Goal: Complete application form

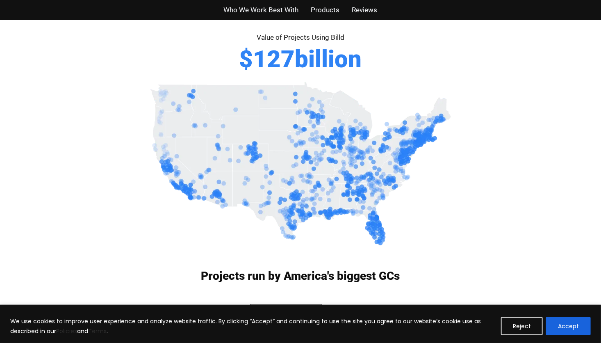
scroll to position [413, 0]
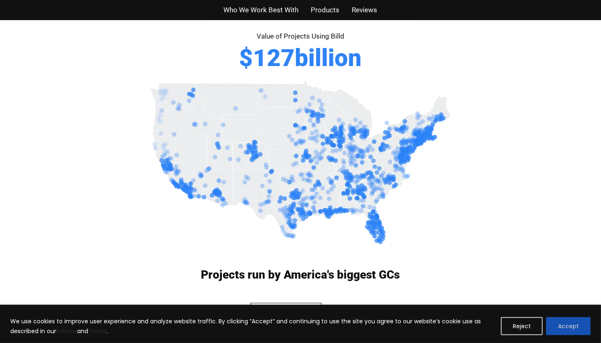
click at [572, 324] on button "Accept" at bounding box center [568, 326] width 45 height 18
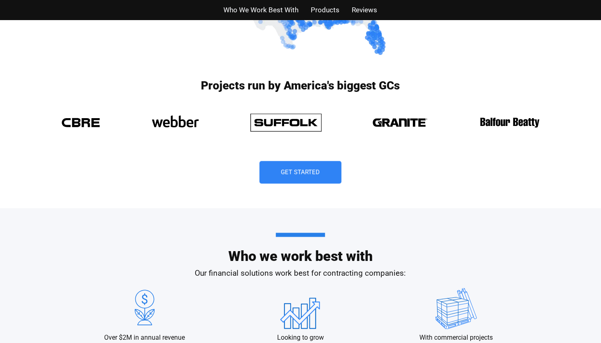
scroll to position [0, 0]
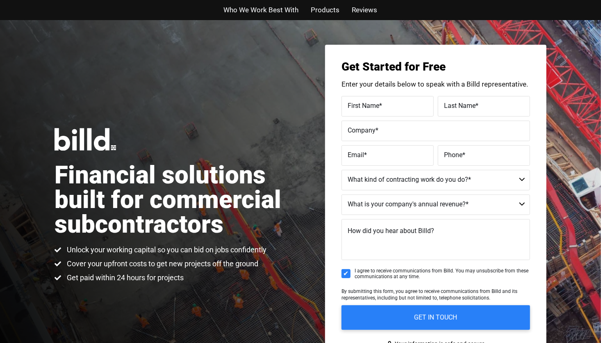
click at [397, 107] on label "First Name *" at bounding box center [387, 106] width 80 height 12
click at [397, 107] on input "First Name *" at bounding box center [387, 106] width 92 height 20
type input "Carlos"
type input "barragan"
type input "Barragan concrete and fence"
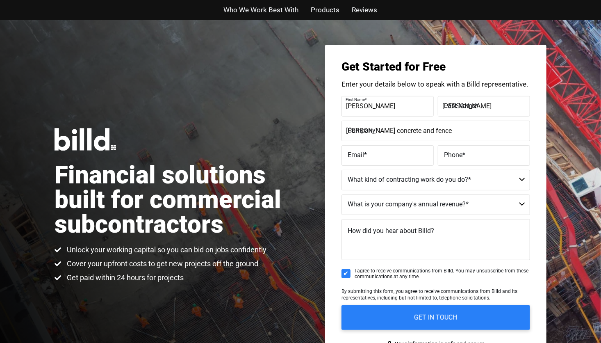
type input "carlosbarragan565@gmail.com"
type input "(720) 979-7610"
click at [440, 182] on select "Commercial Commercial and Residential Residential Not a Contractor" at bounding box center [435, 180] width 188 height 20
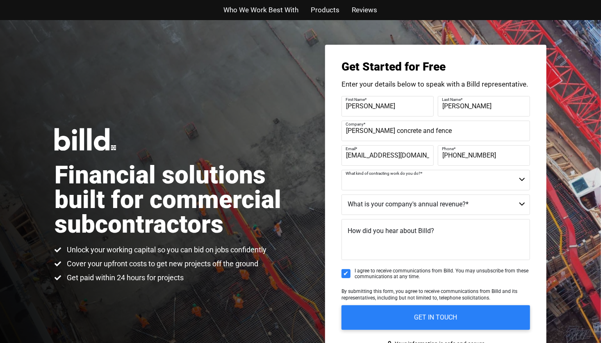
select select "Commercial and Residential"
click at [341, 170] on select "Commercial Commercial and Residential Residential Not a Contractor" at bounding box center [435, 180] width 188 height 20
click at [427, 206] on select "$40M + $25M - $40M $8M - $25M $4M - $8M $2M - $4M $1M - $2M Less than $1M" at bounding box center [435, 204] width 188 height 20
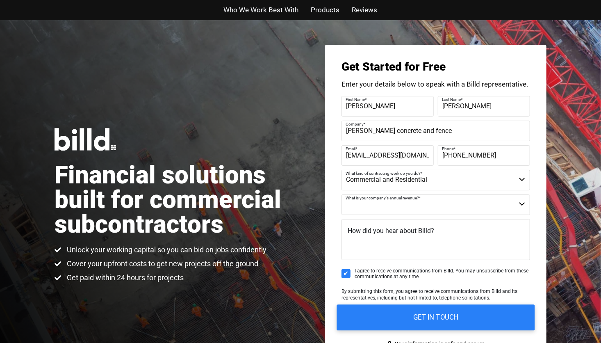
select select "Less than $1M"
click at [341, 194] on select "$40M + $25M - $40M $8M - $25M $4M - $8M $2M - $4M $1M - $2M Less than $1M" at bounding box center [435, 204] width 188 height 20
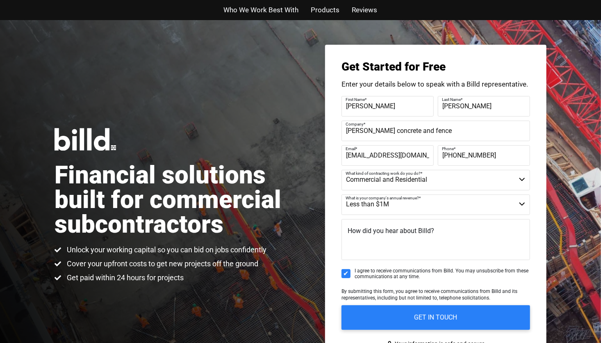
click at [429, 232] on span "How did you hear about Billd?" at bounding box center [390, 231] width 86 height 8
click at [429, 232] on textarea "How did you hear about Billd?" at bounding box center [435, 239] width 188 height 41
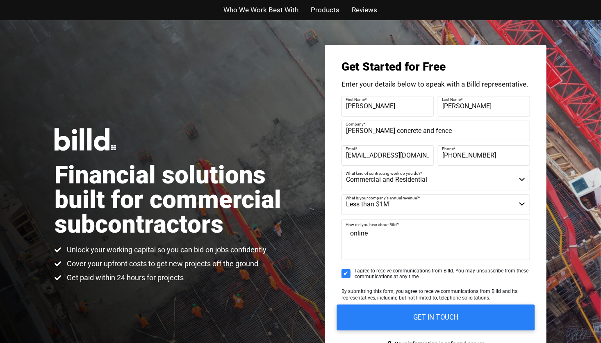
type textarea "online"
click at [398, 307] on input "GET IN TOUCH" at bounding box center [436, 317] width 198 height 26
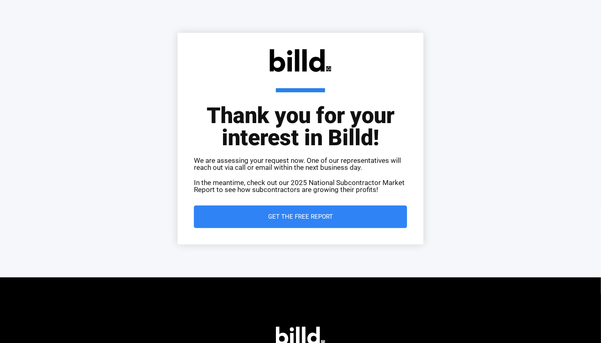
click at [332, 217] on span "Get the Free Report" at bounding box center [300, 216] width 180 height 6
